Goal: Find specific page/section: Find specific page/section

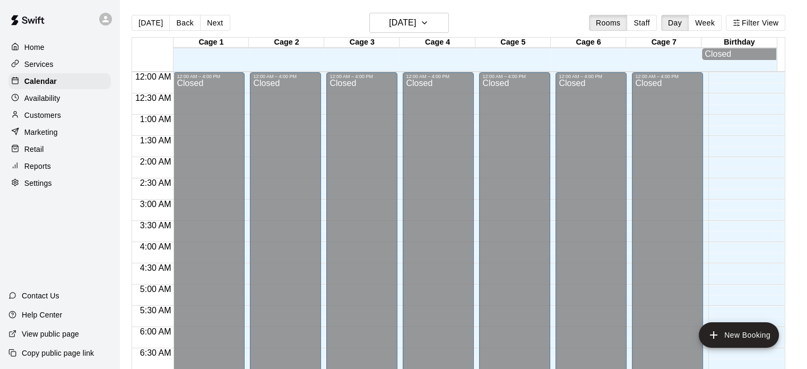
scroll to position [675, 0]
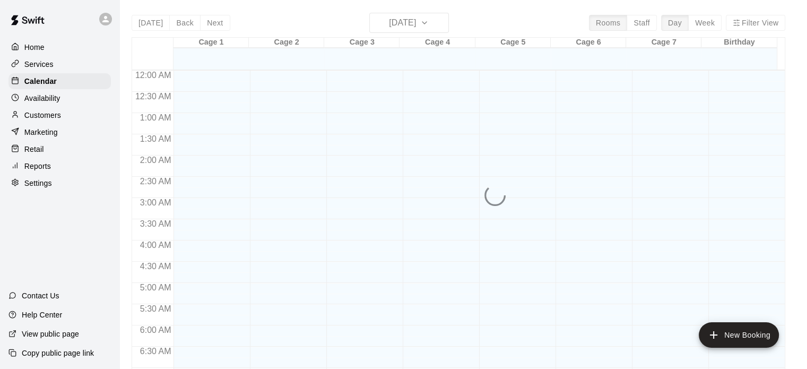
scroll to position [675, 0]
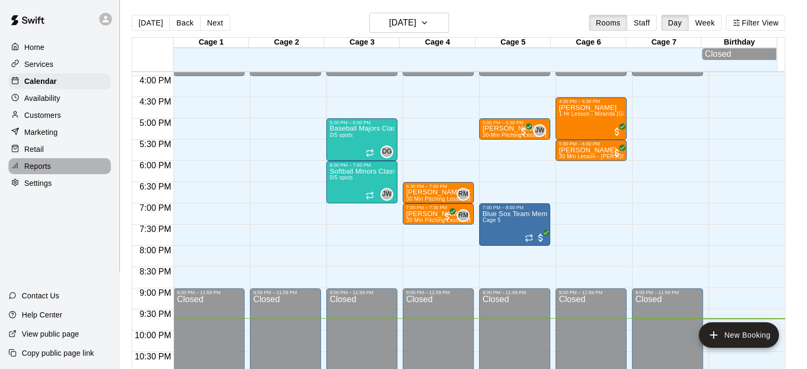
click at [34, 171] on p "Reports" at bounding box center [37, 166] width 27 height 11
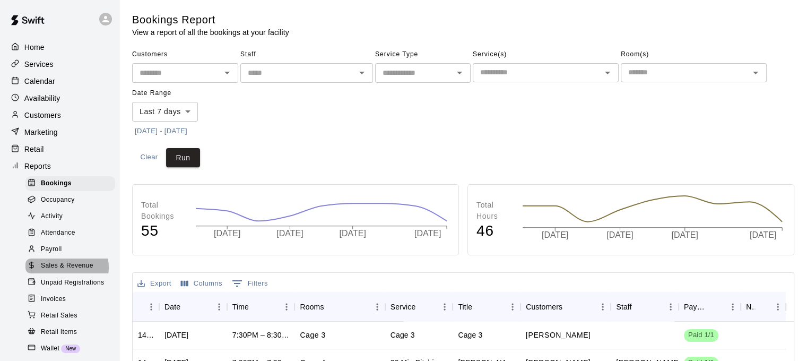
click at [65, 271] on span "Sales & Revenue" at bounding box center [67, 265] width 53 height 11
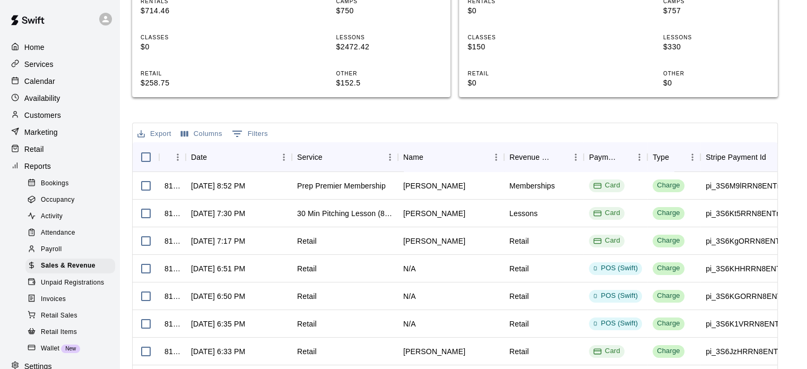
scroll to position [296, 0]
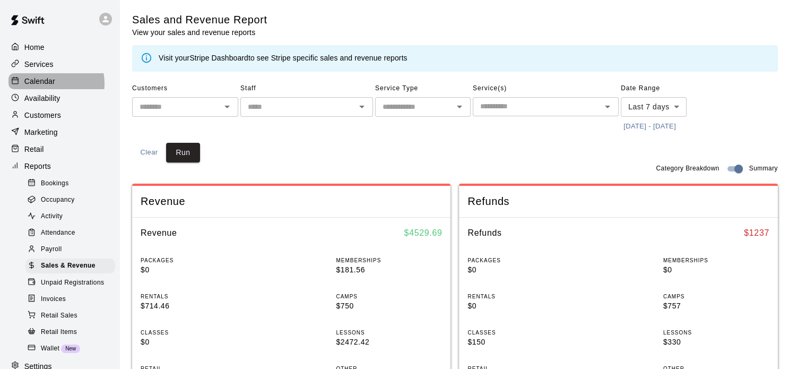
click at [42, 85] on p "Calendar" at bounding box center [39, 81] width 31 height 11
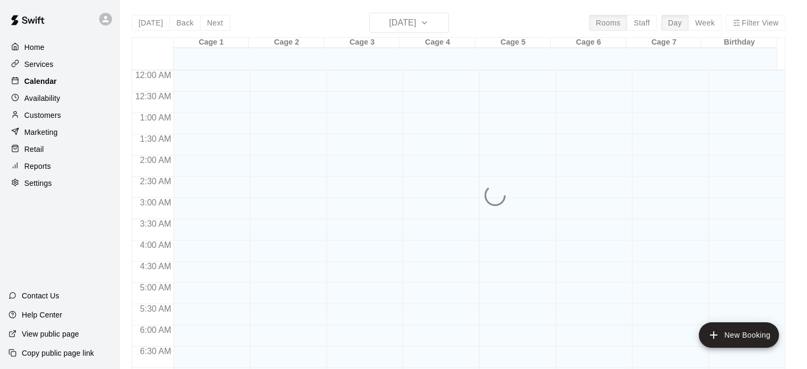
scroll to position [675, 0]
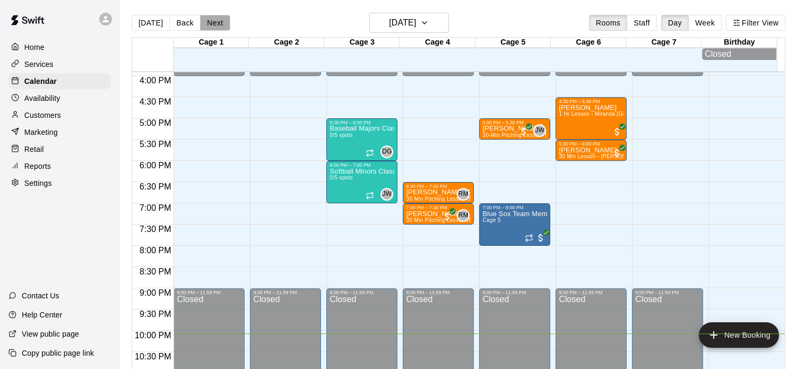
click at [210, 29] on button "Next" at bounding box center [215, 23] width 30 height 16
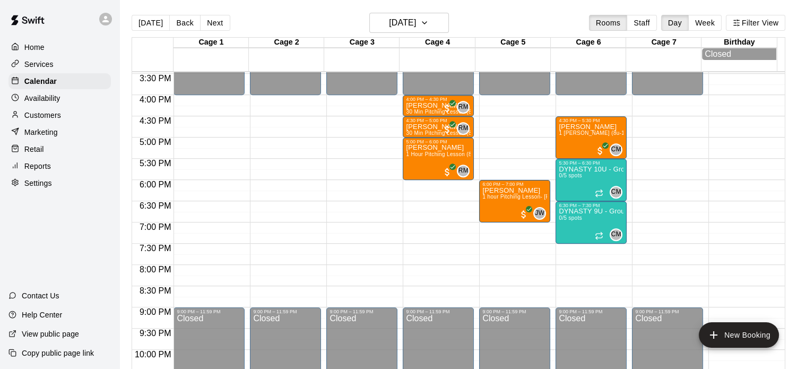
scroll to position [651, 0]
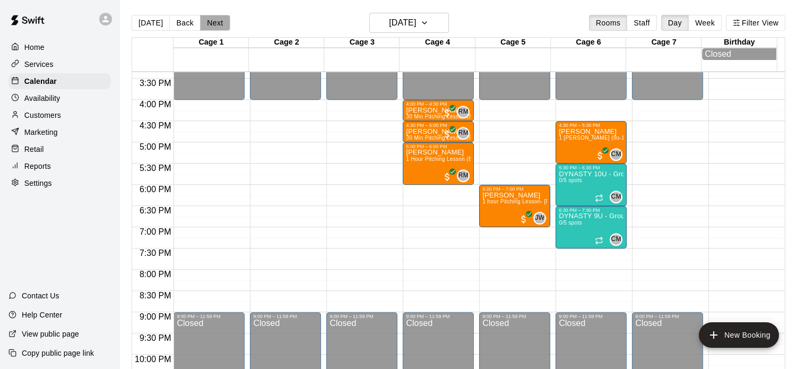
click at [210, 25] on button "Next" at bounding box center [215, 23] width 30 height 16
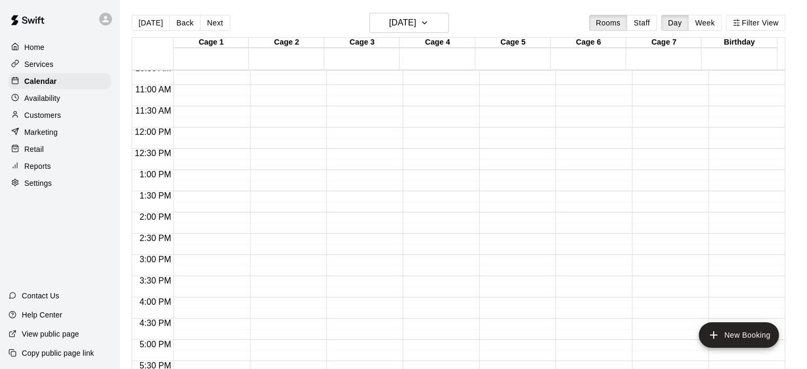
scroll to position [452, 0]
click at [221, 22] on button "Next" at bounding box center [215, 23] width 30 height 16
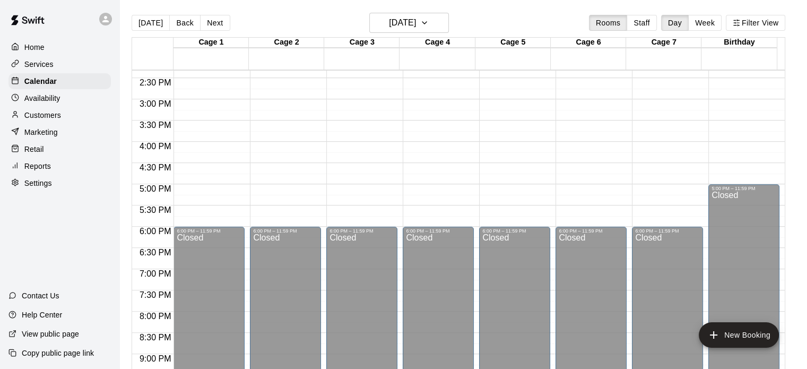
scroll to position [614, 0]
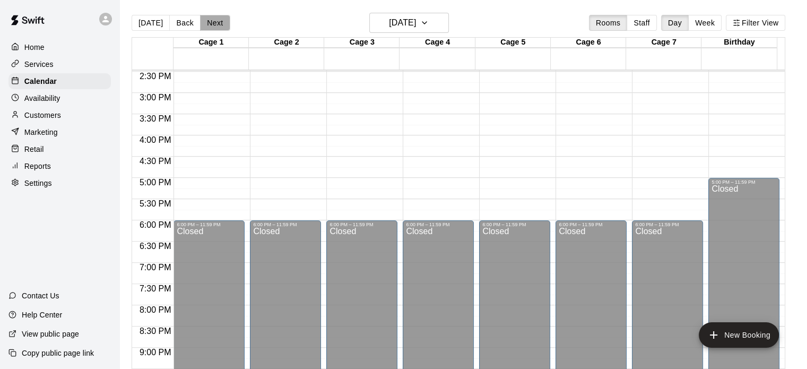
click at [217, 27] on button "Next" at bounding box center [215, 23] width 30 height 16
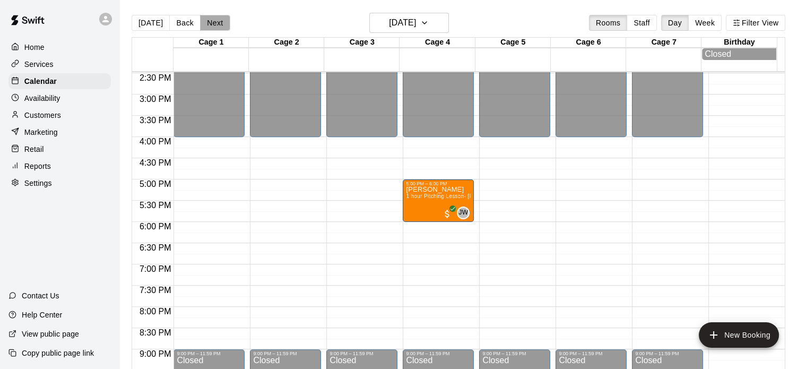
click at [219, 19] on button "Next" at bounding box center [215, 23] width 30 height 16
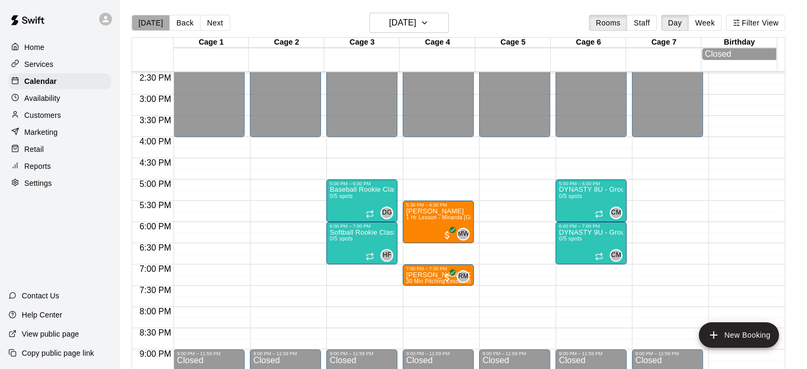
click at [151, 17] on button "[DATE]" at bounding box center [151, 23] width 38 height 16
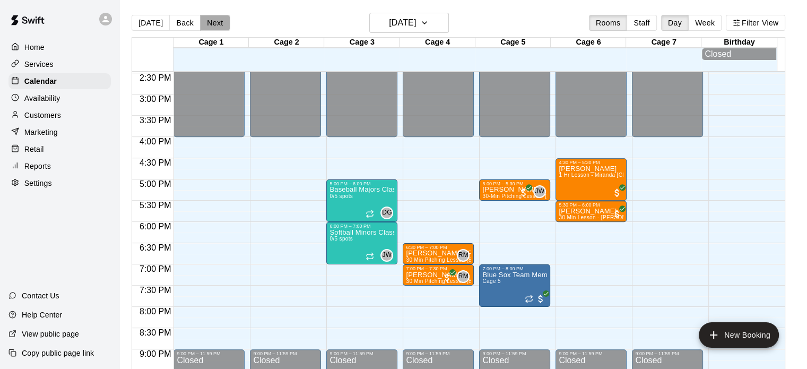
click at [215, 22] on button "Next" at bounding box center [215, 23] width 30 height 16
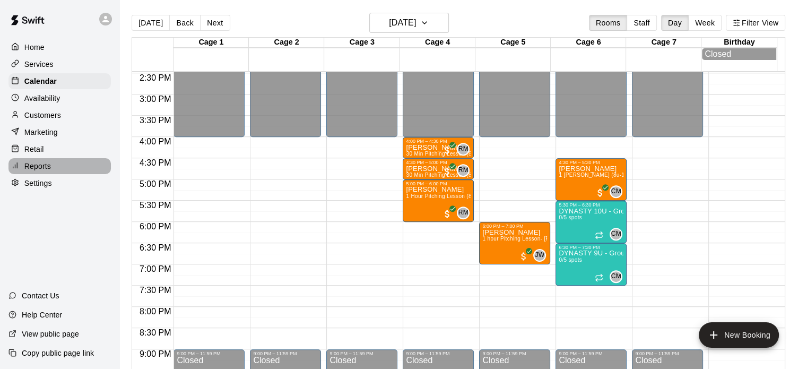
click at [41, 171] on p "Reports" at bounding box center [37, 166] width 27 height 11
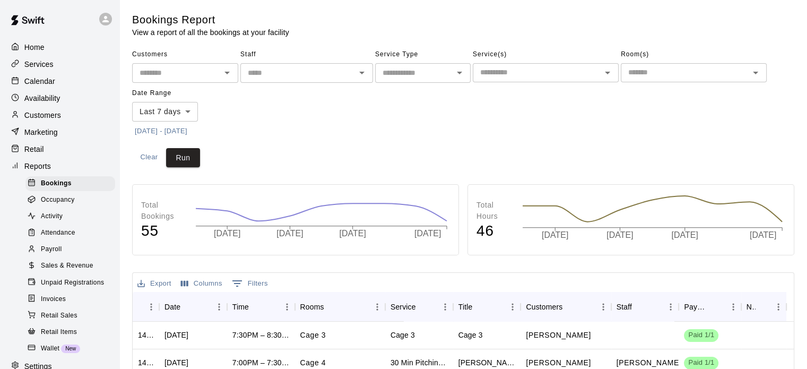
click at [78, 271] on span "Sales & Revenue" at bounding box center [67, 265] width 53 height 11
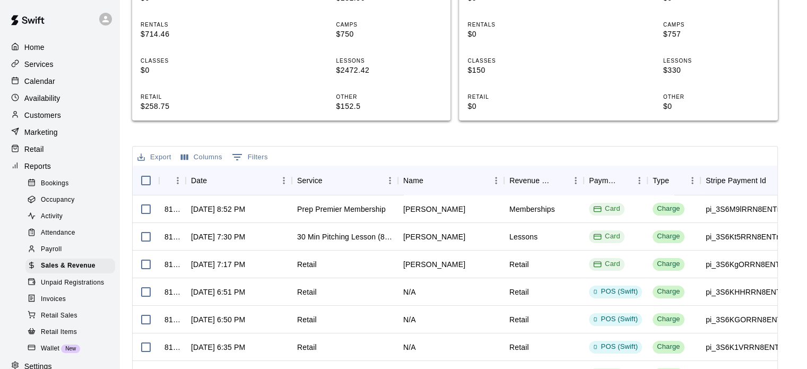
scroll to position [271, 0]
